Goal: Find specific fact

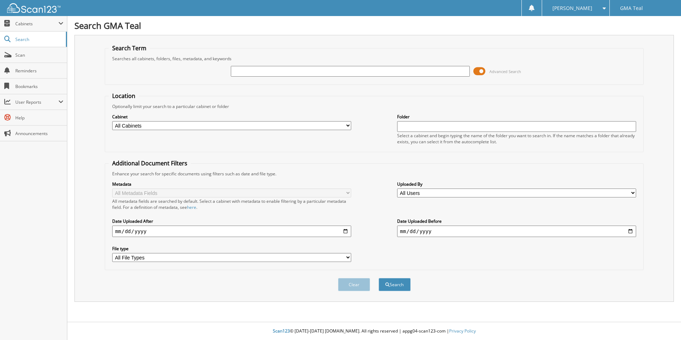
click at [346, 74] on input "text" at bounding box center [350, 71] width 239 height 11
type input "12614747"
click at [379, 278] on button "Search" at bounding box center [395, 284] width 32 height 13
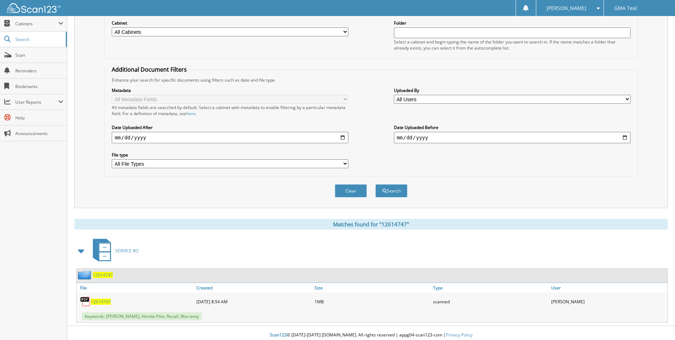
scroll to position [98, 0]
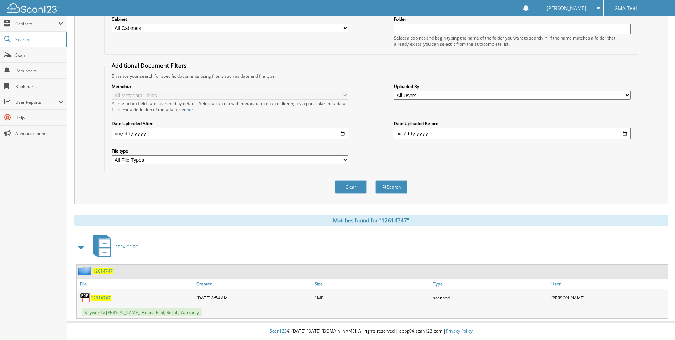
click at [95, 298] on span "12614747" at bounding box center [101, 297] width 20 height 6
